Goal: Task Accomplishment & Management: Manage account settings

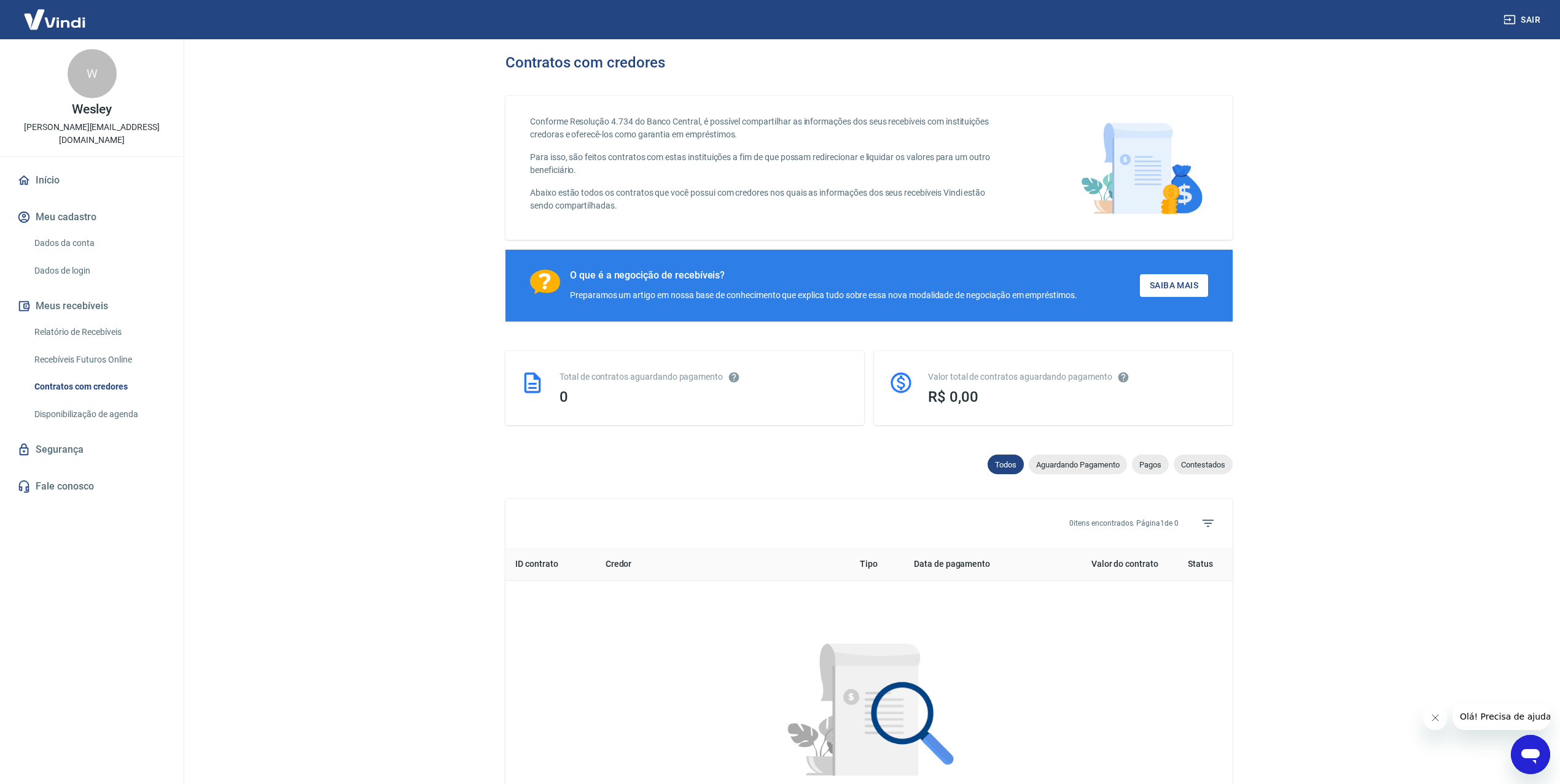
click at [373, 239] on main "Contratos com credores Conforme Resolução 4.734 do Banco Central, é possível co…" at bounding box center [869, 412] width 1382 height 745
click at [369, 241] on main "Contratos com credores Conforme Resolução 4.734 do Banco Central, é possível co…" at bounding box center [869, 412] width 1382 height 745
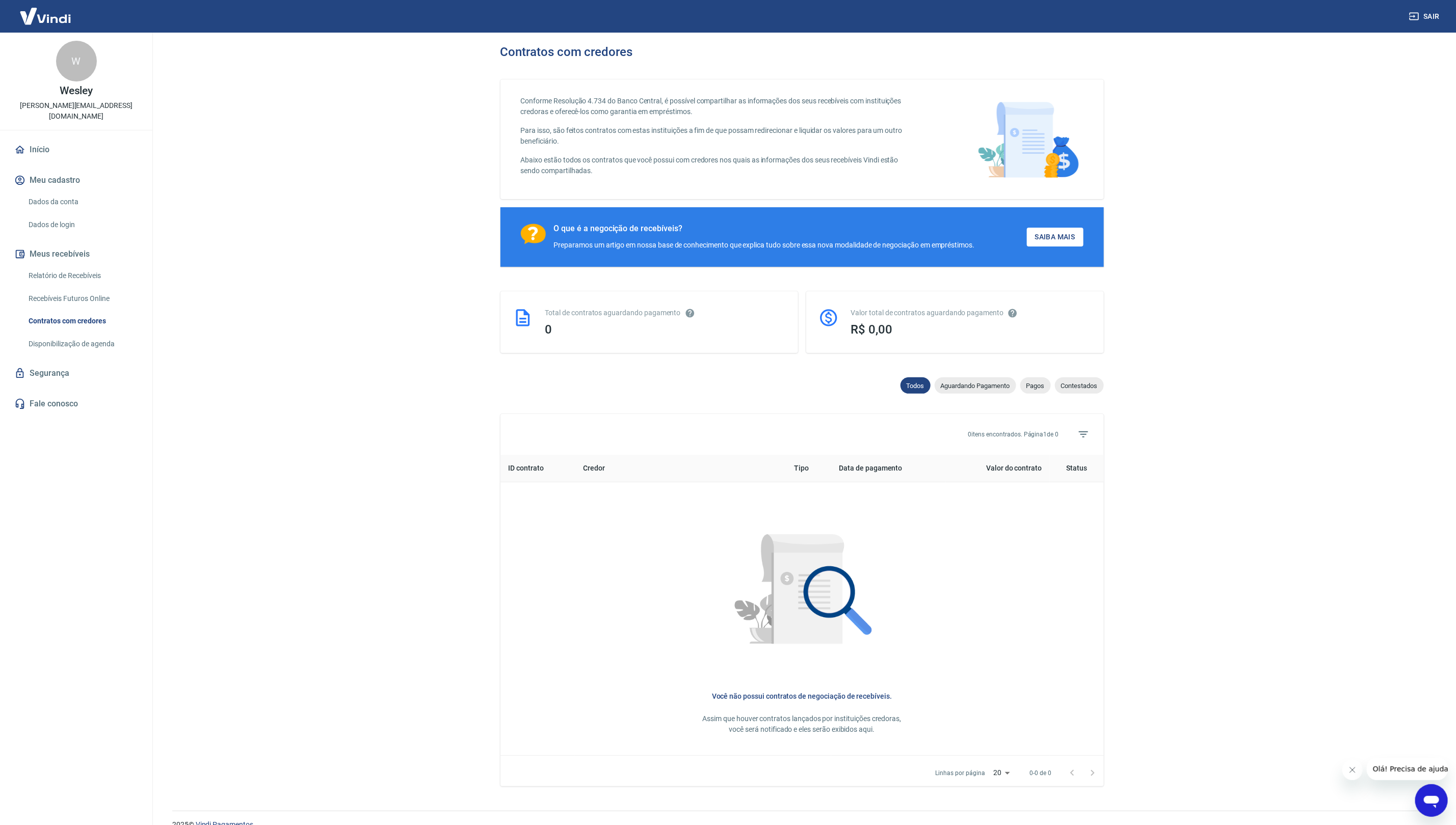
drag, startPoint x: 1201, startPoint y: 211, endPoint x: 797, endPoint y: 144, distance: 409.5
click at [1078, 211] on main "Contratos com credores Conforme Resolução 4.734 do Banco Central, é possível co…" at bounding box center [802, 429] width 1309 height 793
click at [921, 7] on div "Sair" at bounding box center [728, 16] width 1456 height 33
click at [918, 7] on div "Sair" at bounding box center [728, 16] width 1456 height 33
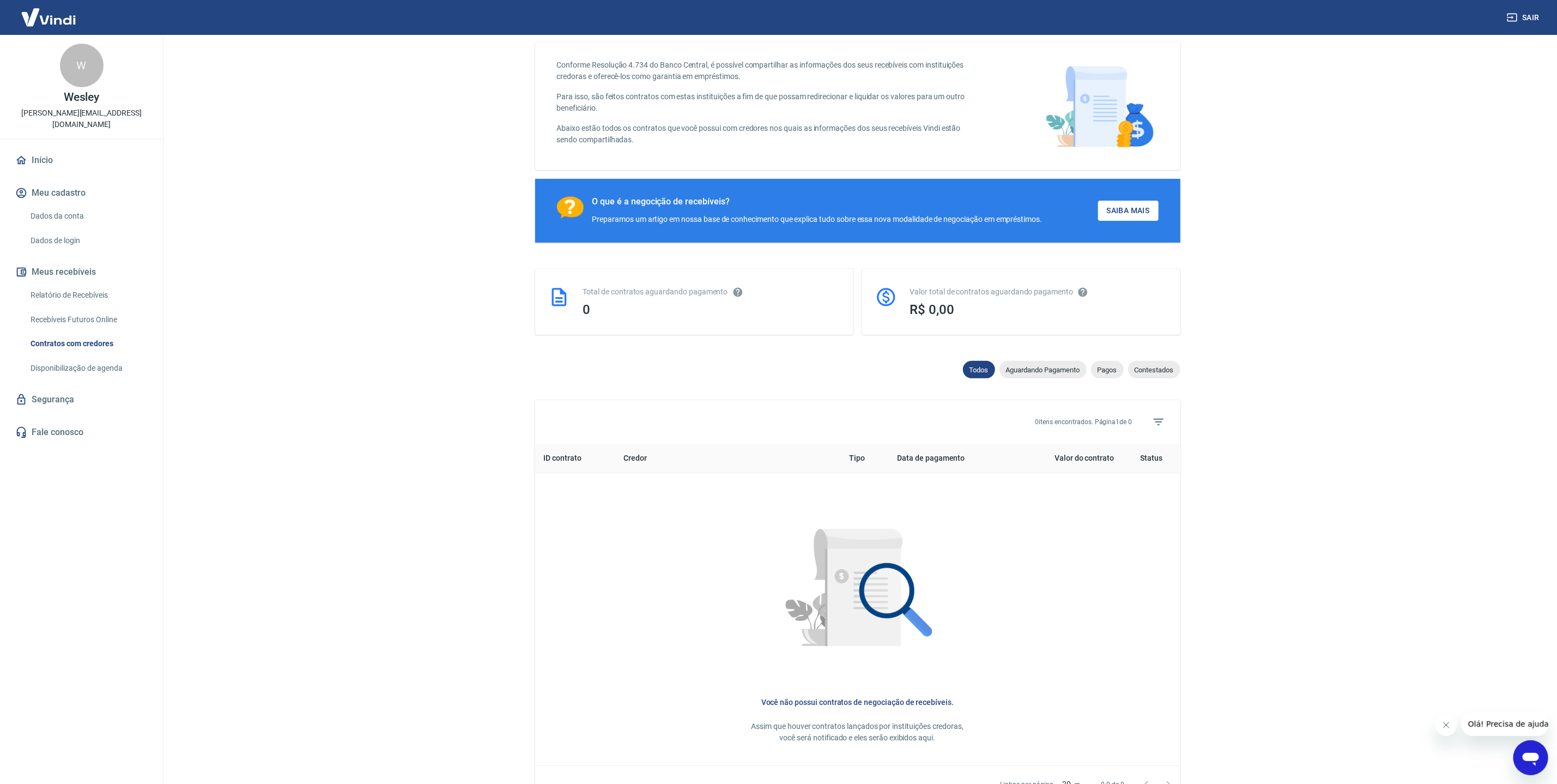
scroll to position [118, 0]
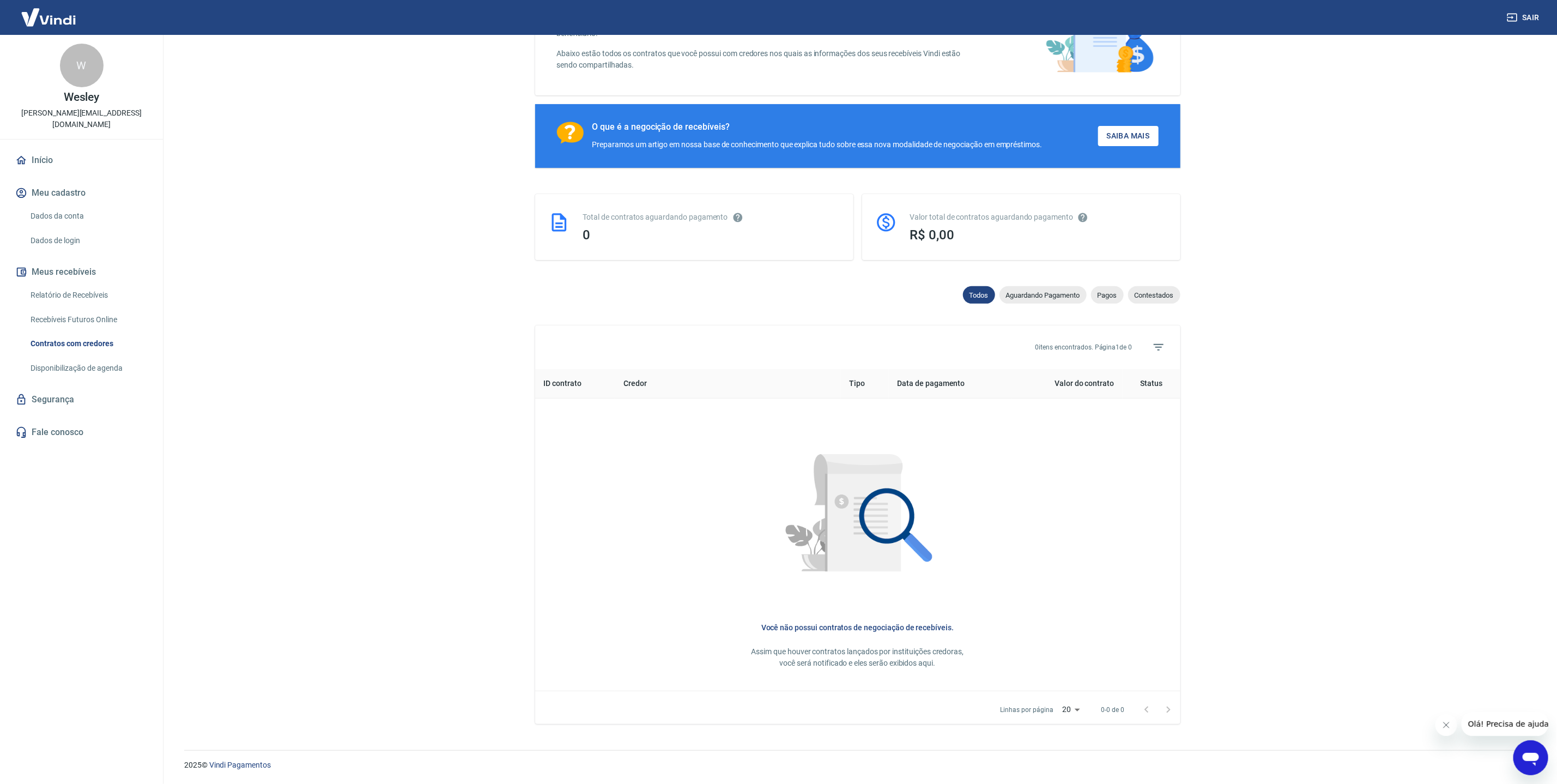
click at [721, 456] on div at bounding box center [858, 516] width 610 height 201
click at [705, 454] on div at bounding box center [858, 516] width 610 height 201
drag, startPoint x: 695, startPoint y: 458, endPoint x: 1241, endPoint y: 157, distance: 623.5
click at [696, 455] on div at bounding box center [858, 516] width 610 height 201
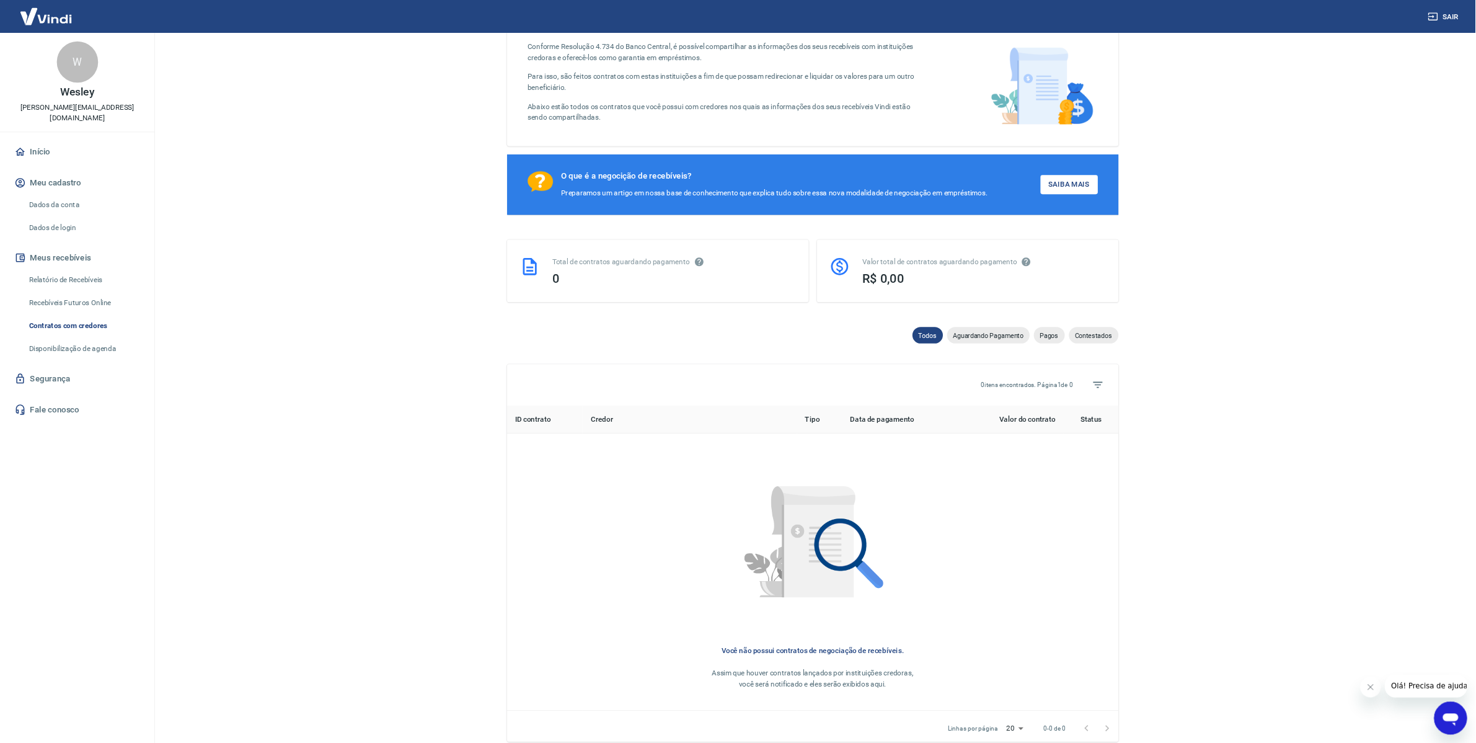
scroll to position [0, 0]
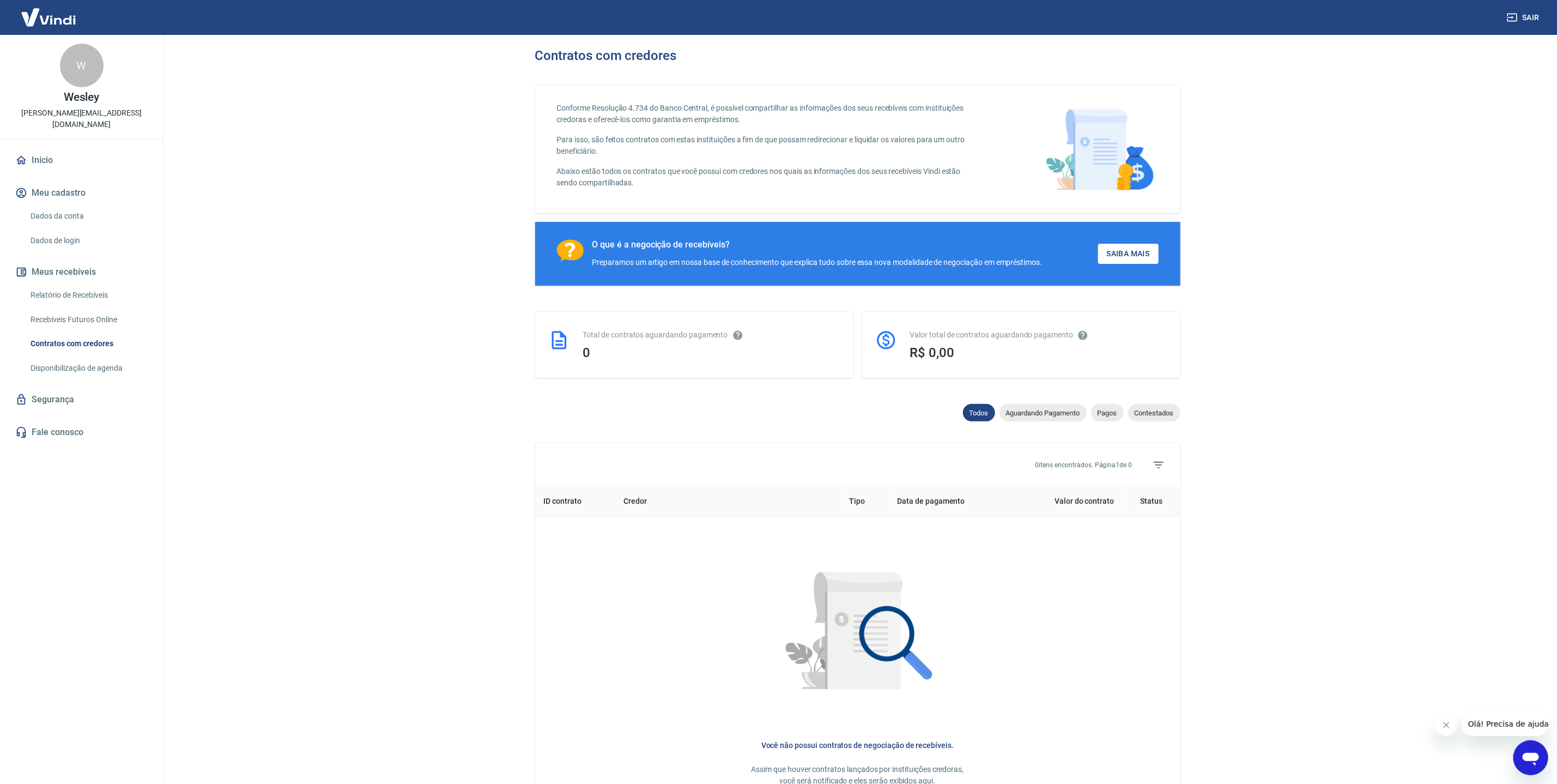
click at [81, 149] on link "Início" at bounding box center [82, 160] width 137 height 24
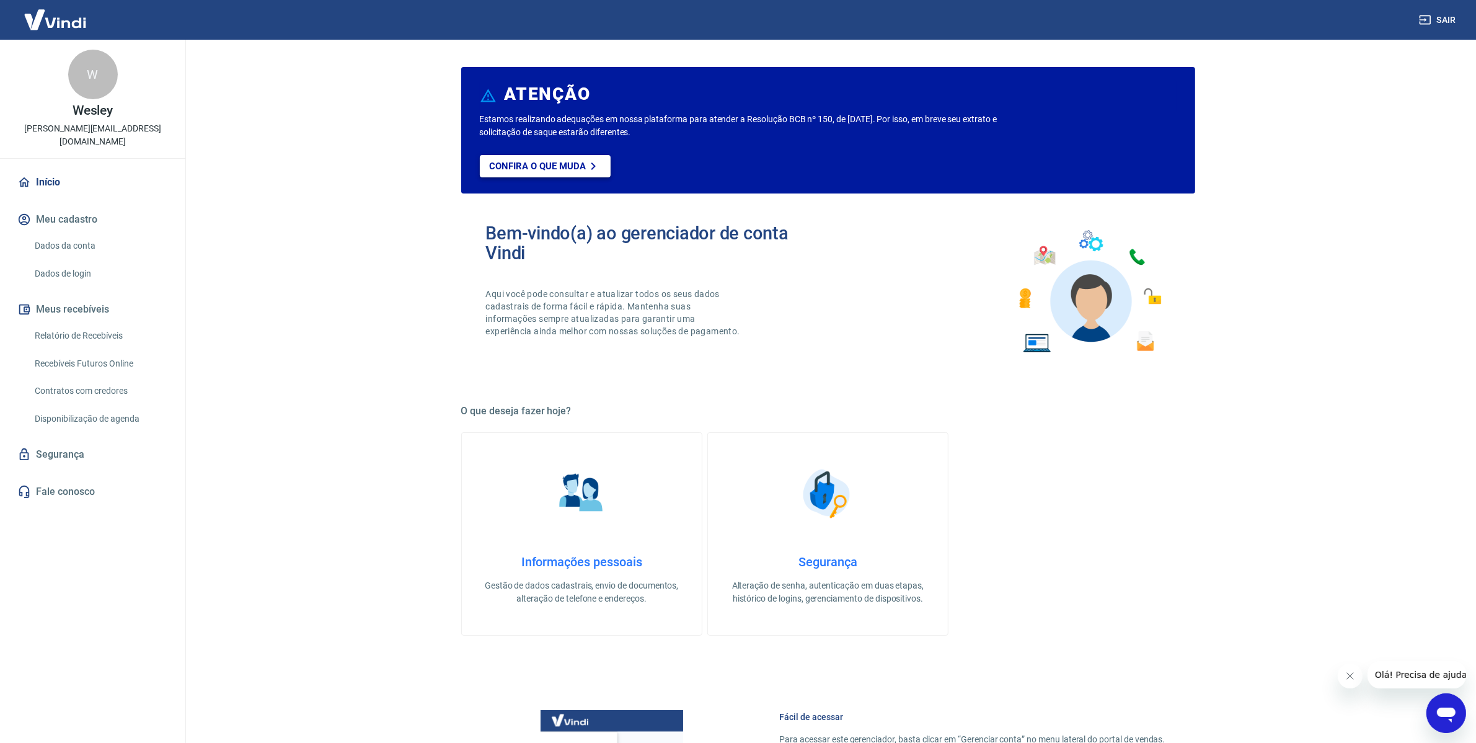
click at [551, 169] on p "Confira o que muda" at bounding box center [538, 166] width 96 height 11
click at [525, 158] on link "Confira o que muda" at bounding box center [545, 166] width 131 height 22
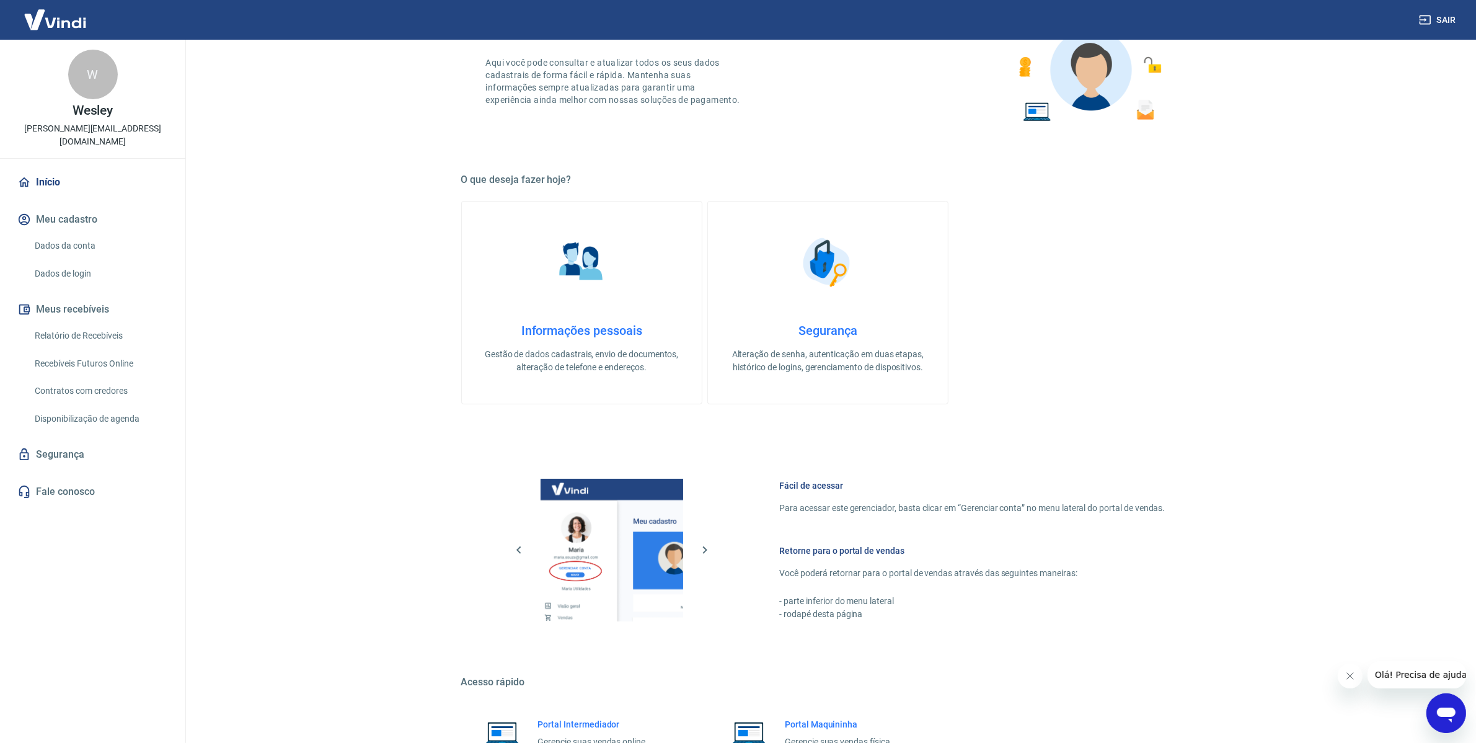
scroll to position [233, 0]
click at [568, 322] on h4 "Informações pessoais" at bounding box center [582, 329] width 200 height 15
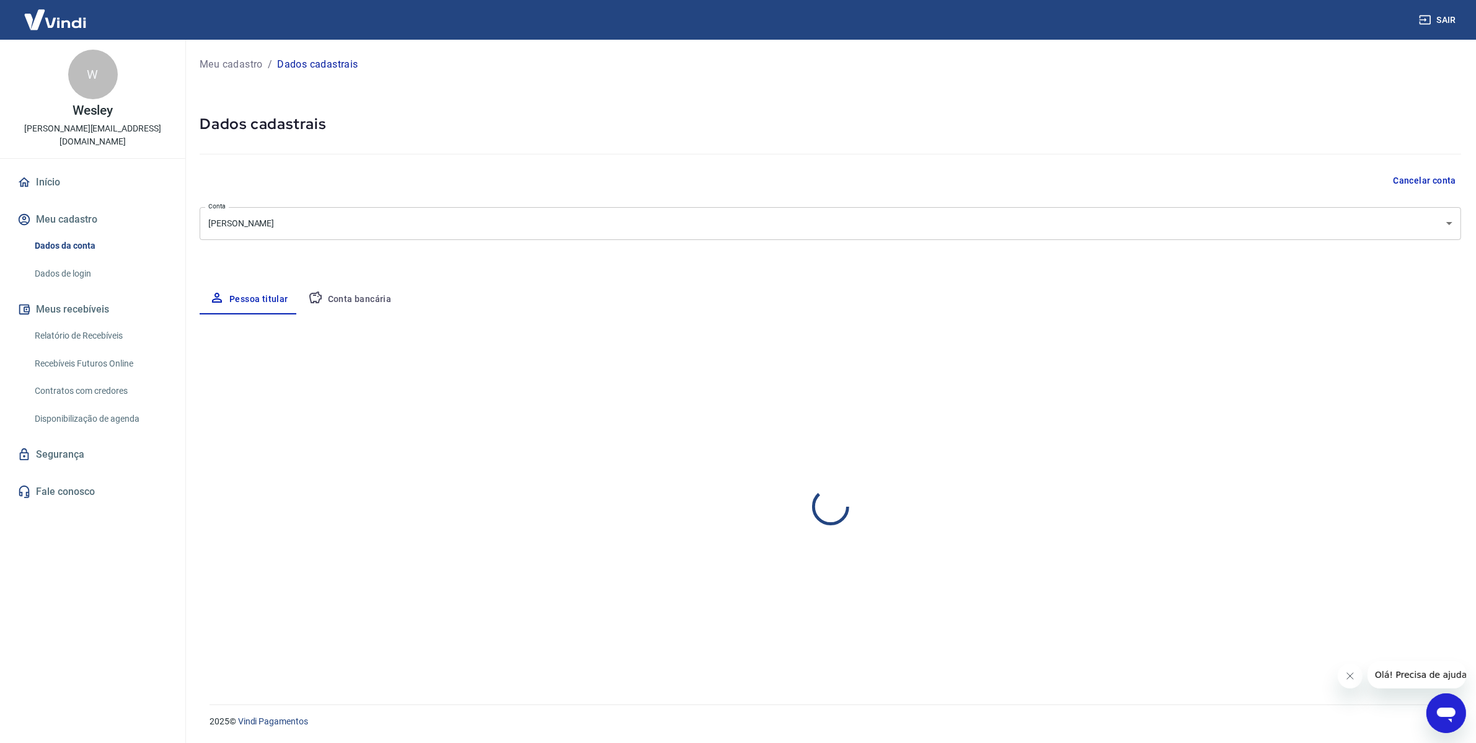
select select "SP"
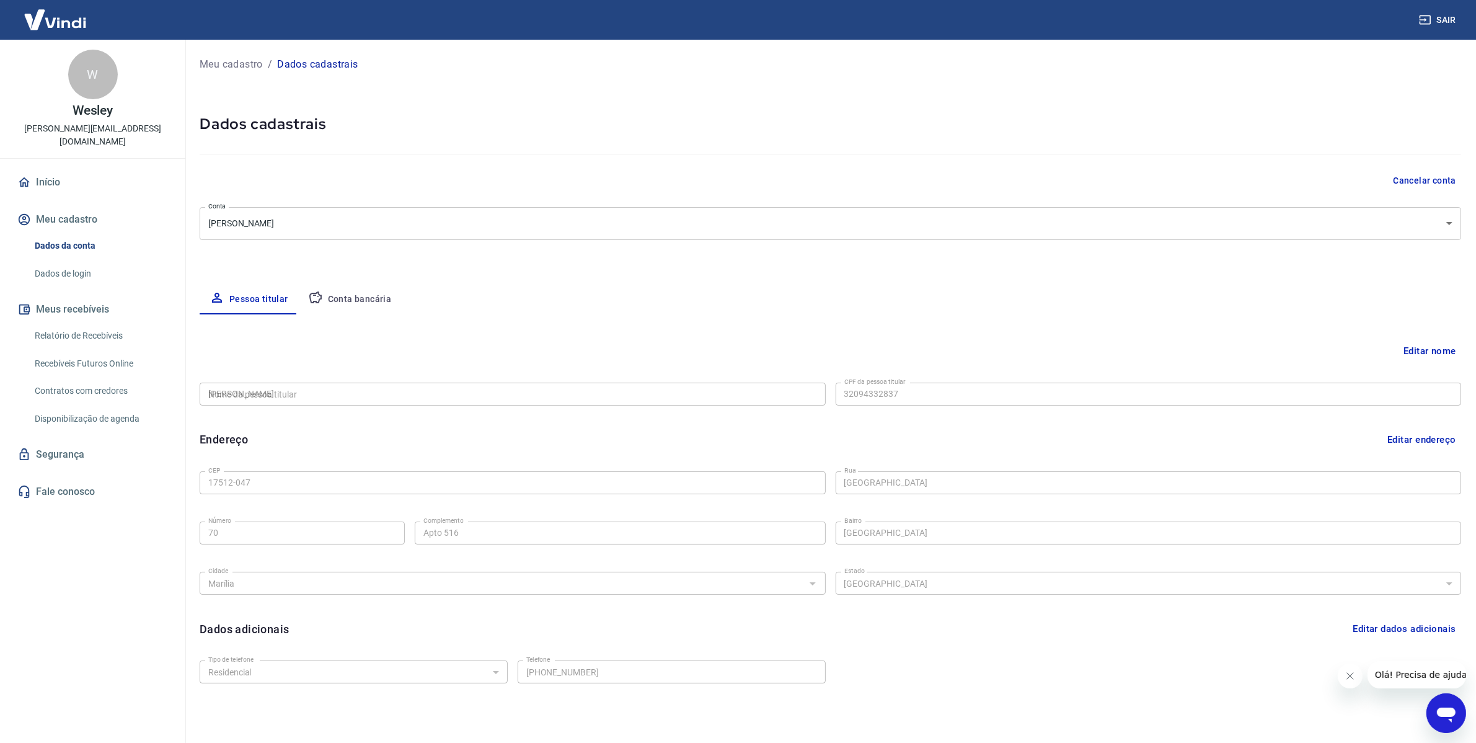
type input "320.943.328-37"
click at [113, 172] on link "Início" at bounding box center [93, 182] width 156 height 27
